Goal: Complete application form: Complete application form

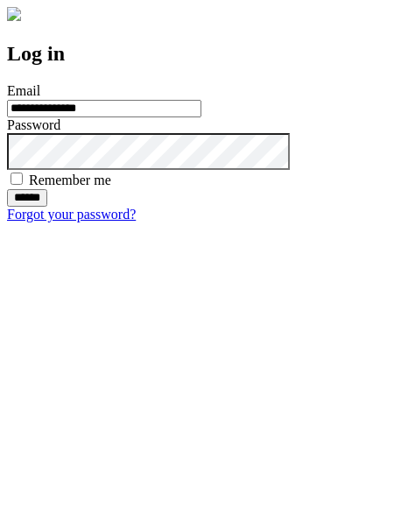
type input "**********"
click at [47, 207] on input "******" at bounding box center [27, 198] width 40 height 18
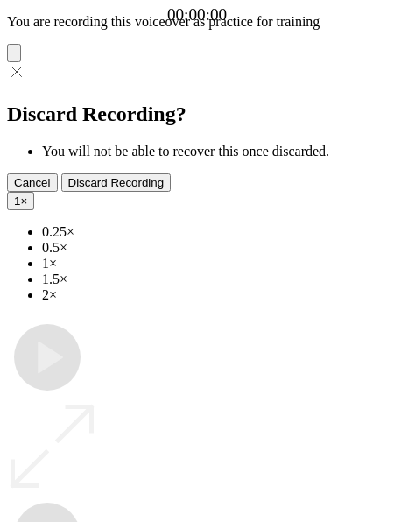
type input "**********"
